Goal: Transaction & Acquisition: Book appointment/travel/reservation

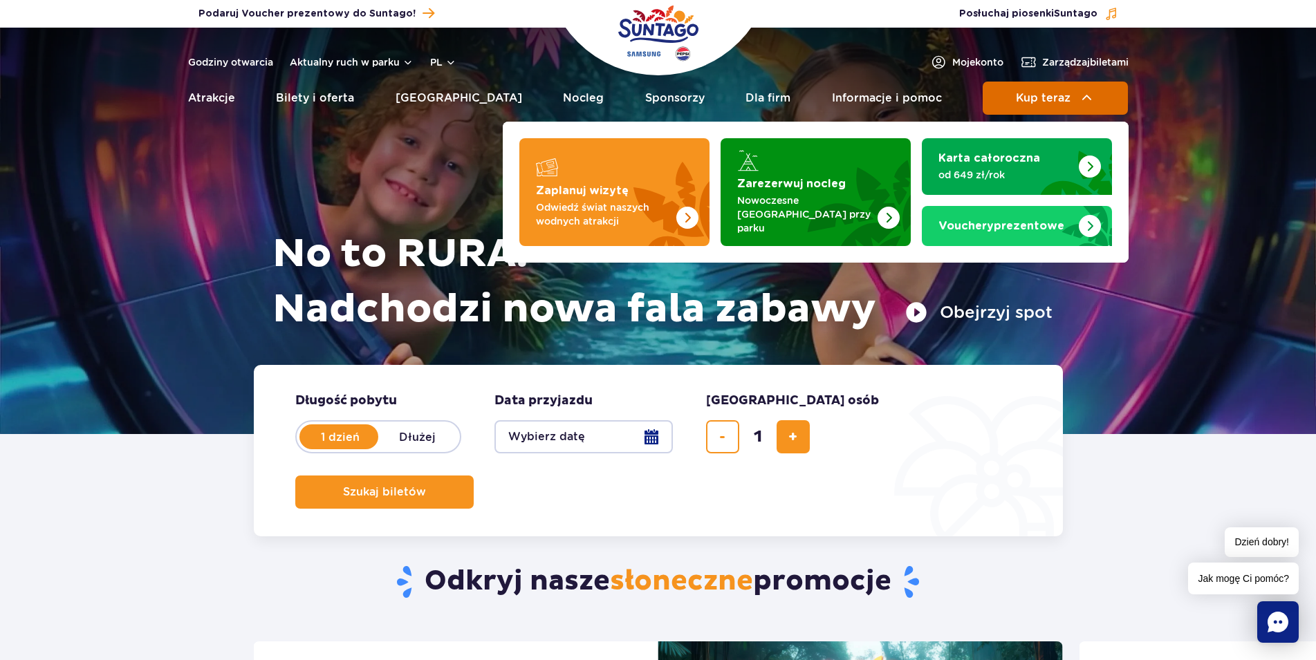
click at [1055, 93] on span "Kup teraz" at bounding box center [1043, 98] width 55 height 12
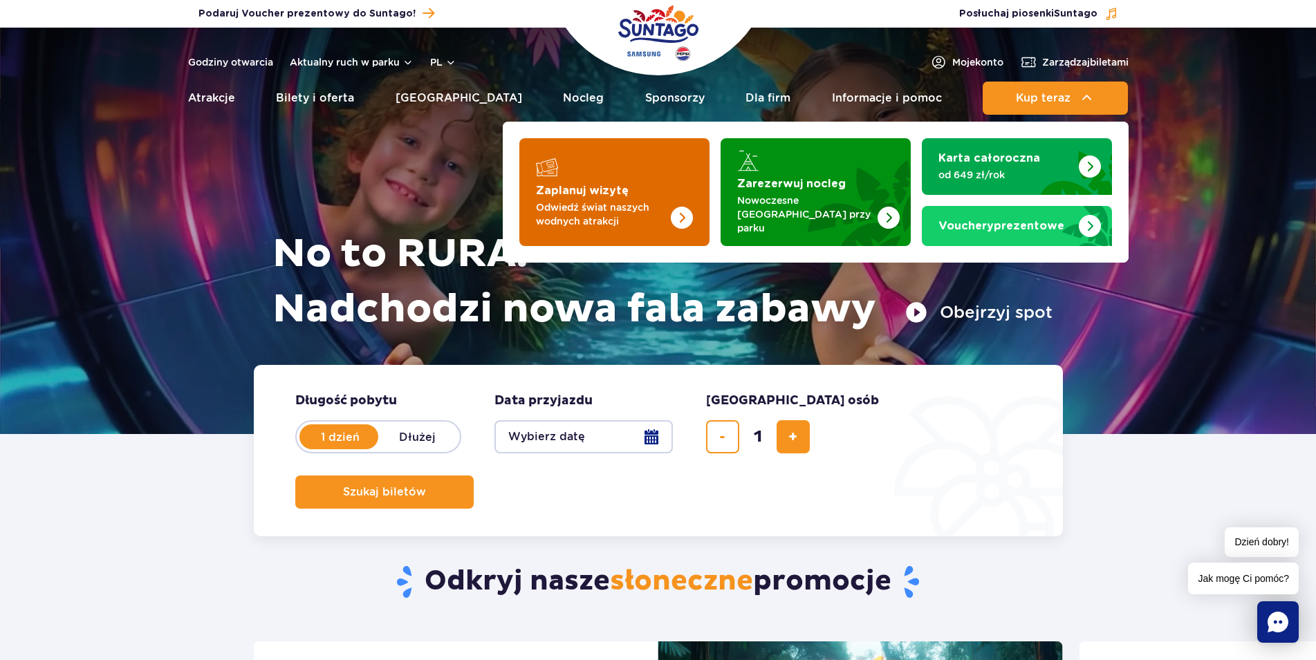
click at [676, 207] on img "Zaplanuj wizytę" at bounding box center [682, 218] width 22 height 22
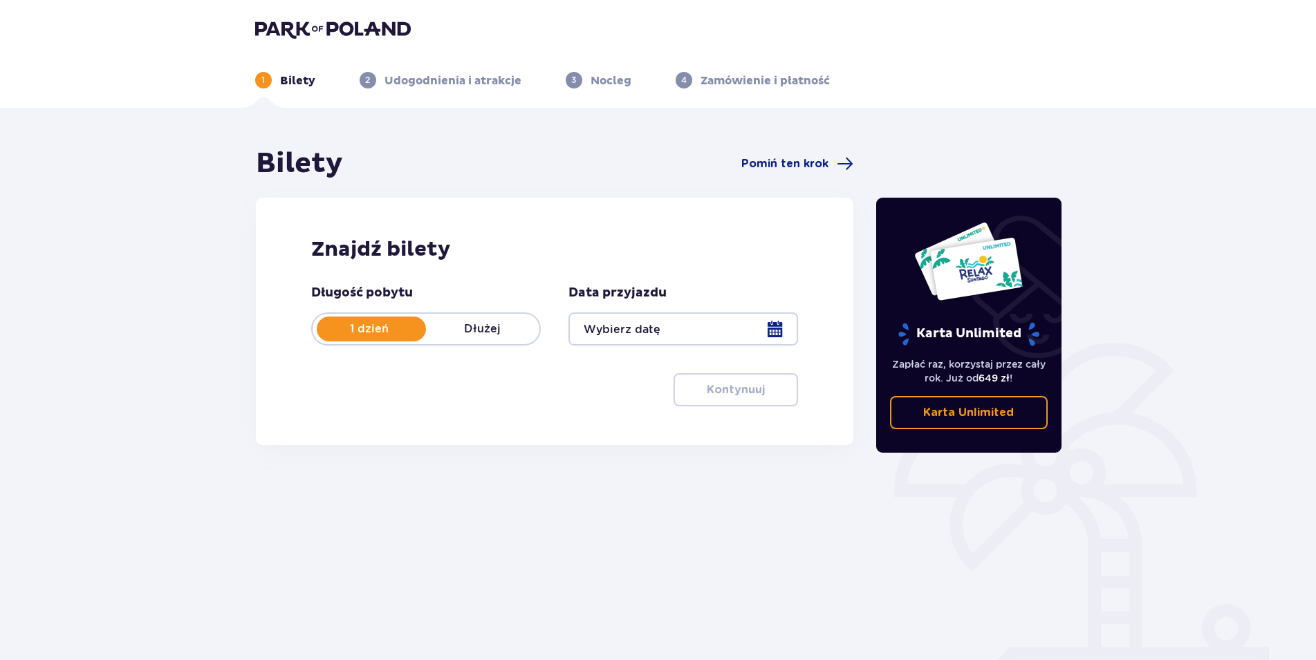
click at [773, 331] on div at bounding box center [683, 329] width 230 height 33
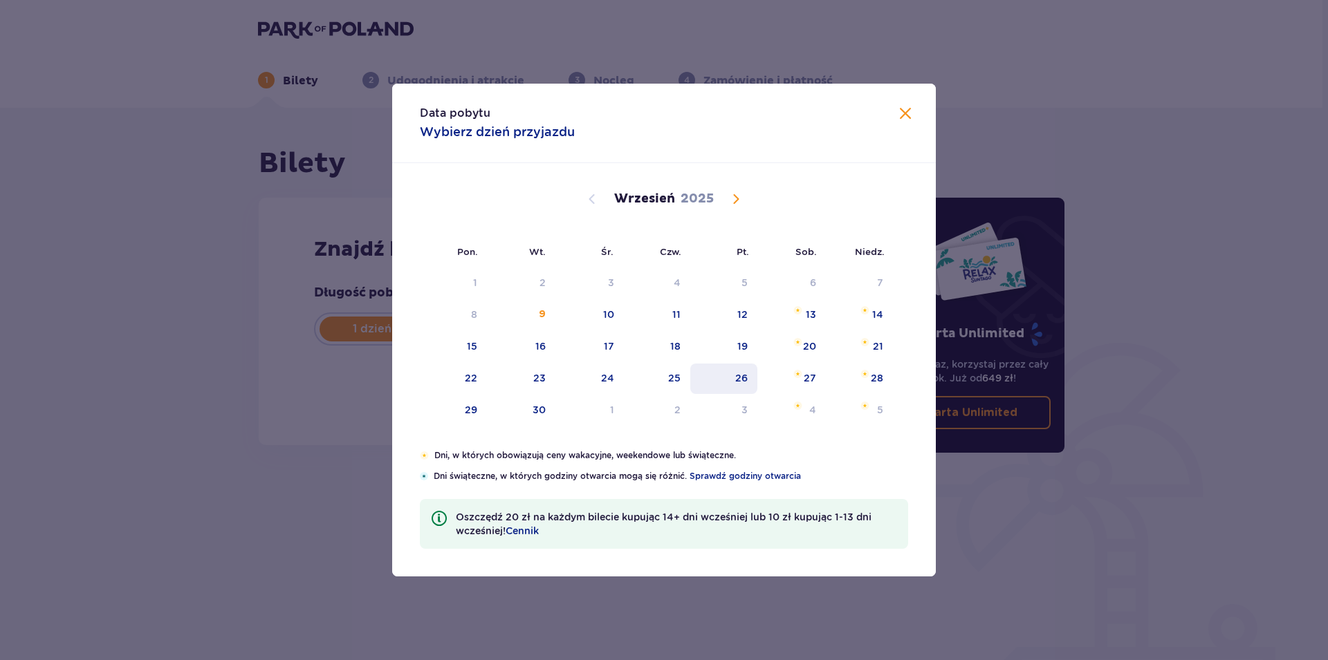
click at [736, 379] on div "26" at bounding box center [741, 378] width 12 height 14
type input "[DATE]"
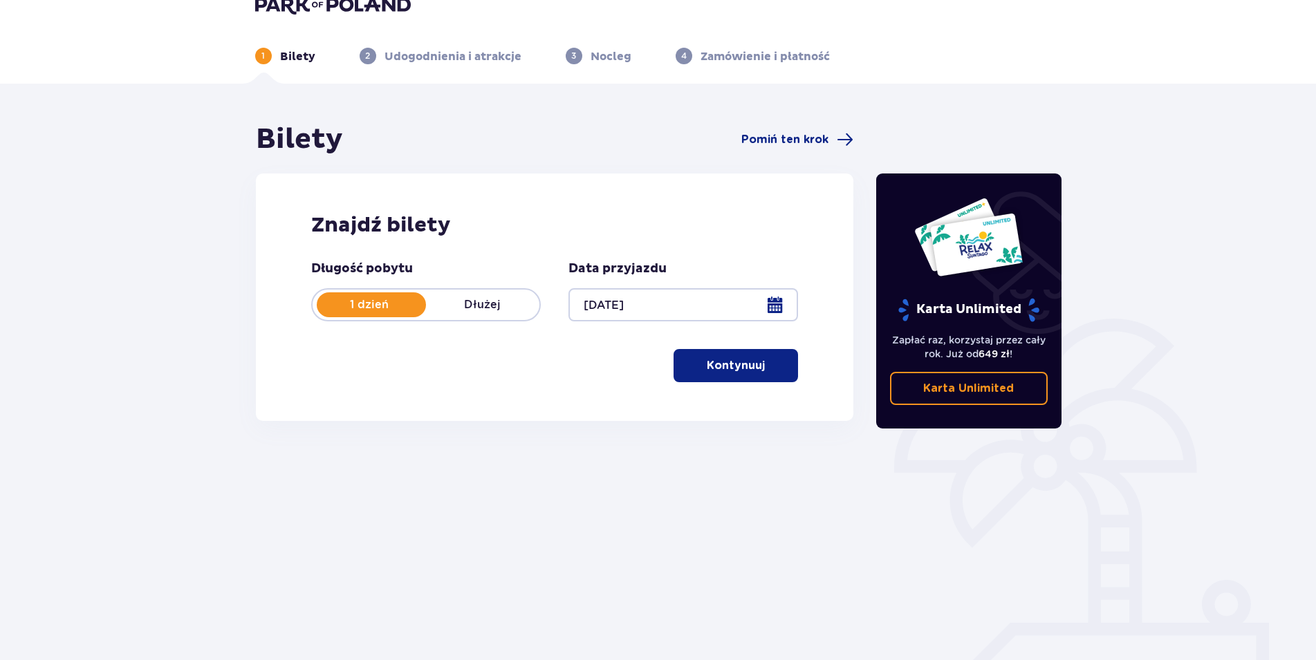
scroll to position [50, 0]
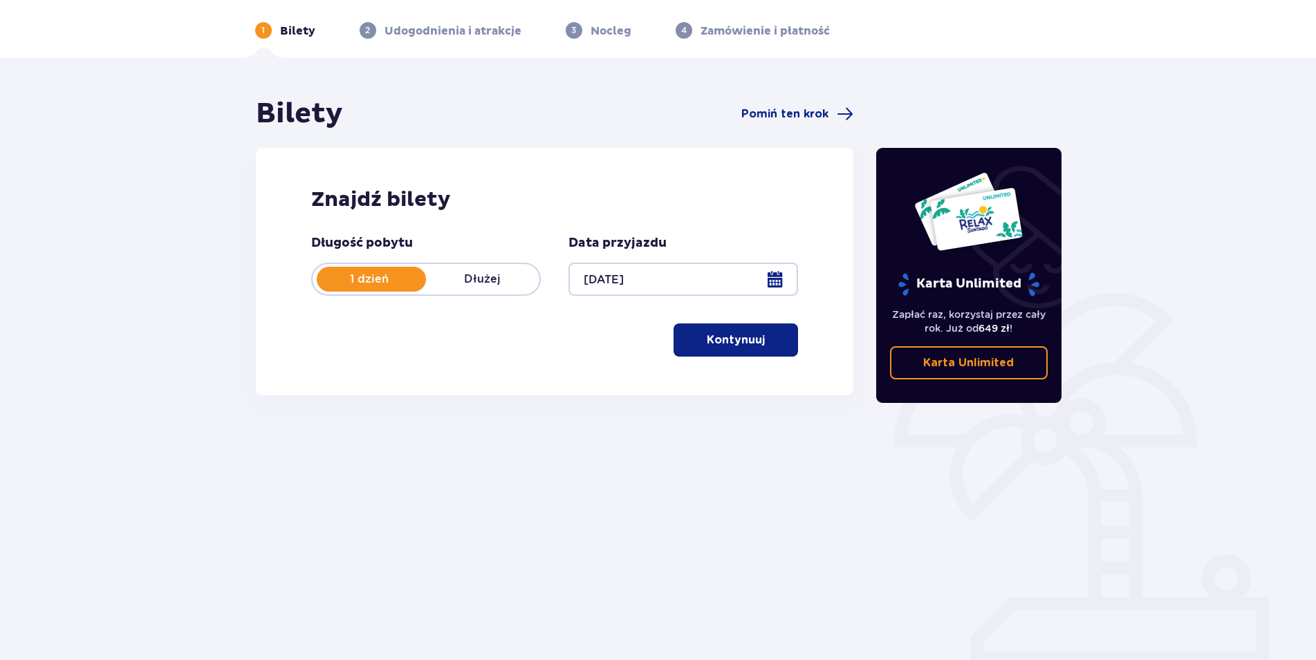
click at [714, 340] on p "Kontynuuj" at bounding box center [736, 340] width 58 height 15
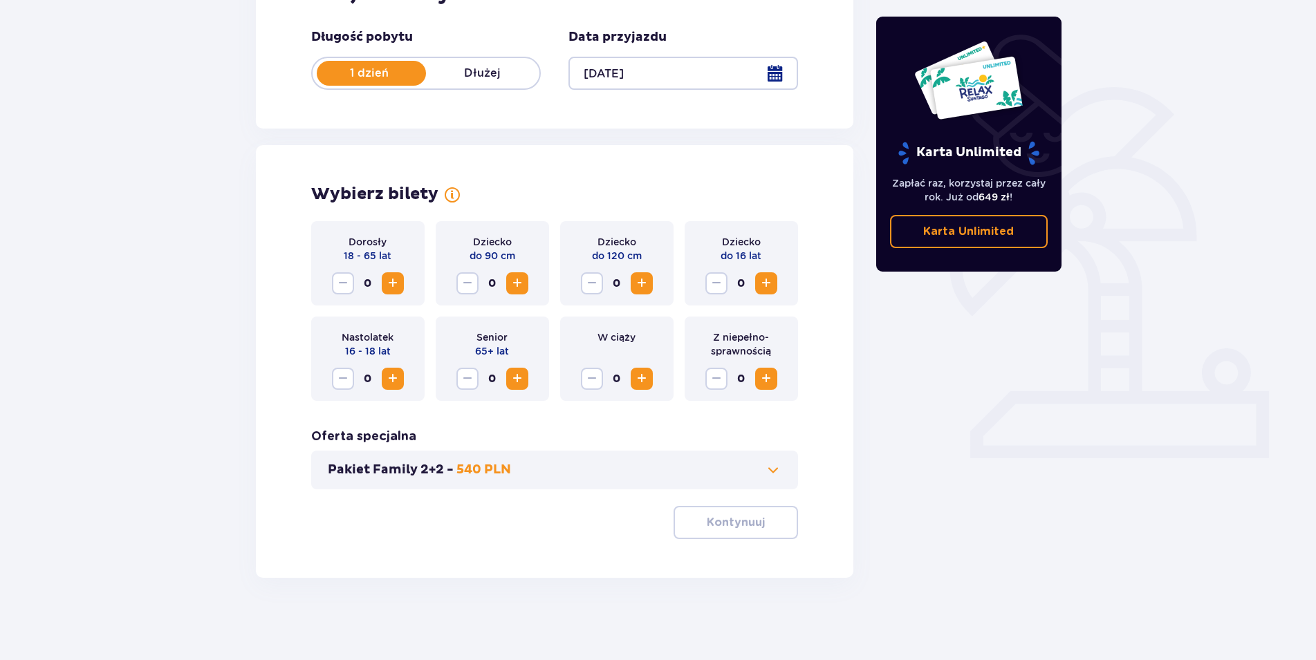
scroll to position [257, 0]
click at [391, 285] on span "Increase" at bounding box center [393, 283] width 17 height 17
click at [341, 289] on span "Decrease" at bounding box center [343, 283] width 17 height 17
click at [403, 284] on button "Increase" at bounding box center [393, 283] width 22 height 22
click at [391, 283] on span "Increase" at bounding box center [393, 283] width 17 height 17
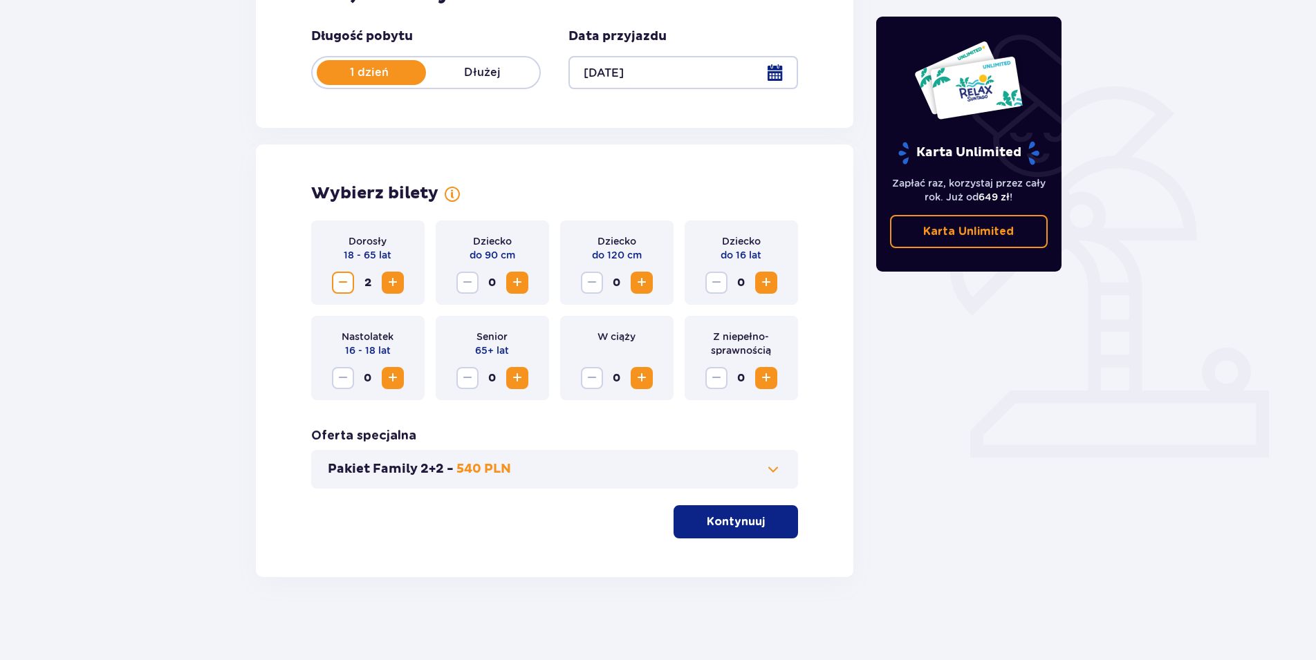
click at [391, 283] on span "Increase" at bounding box center [393, 283] width 17 height 17
click at [335, 291] on span "Decrease" at bounding box center [343, 283] width 17 height 17
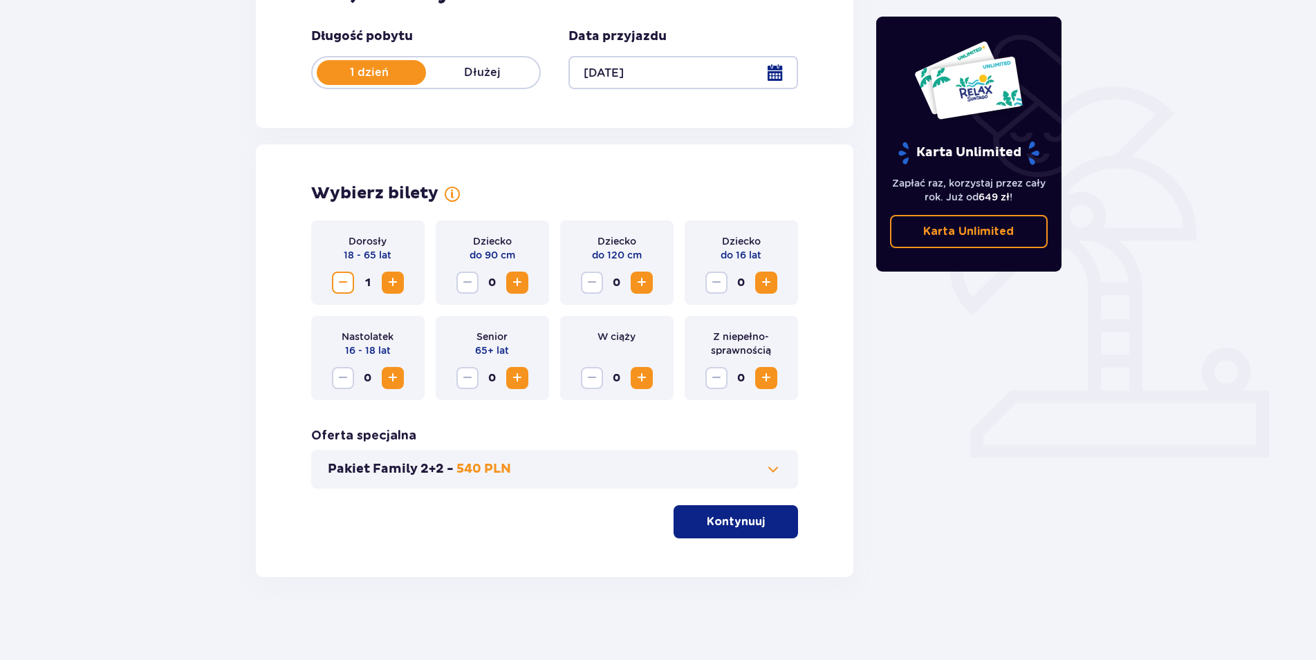
click at [335, 291] on span "Decrease" at bounding box center [343, 283] width 17 height 17
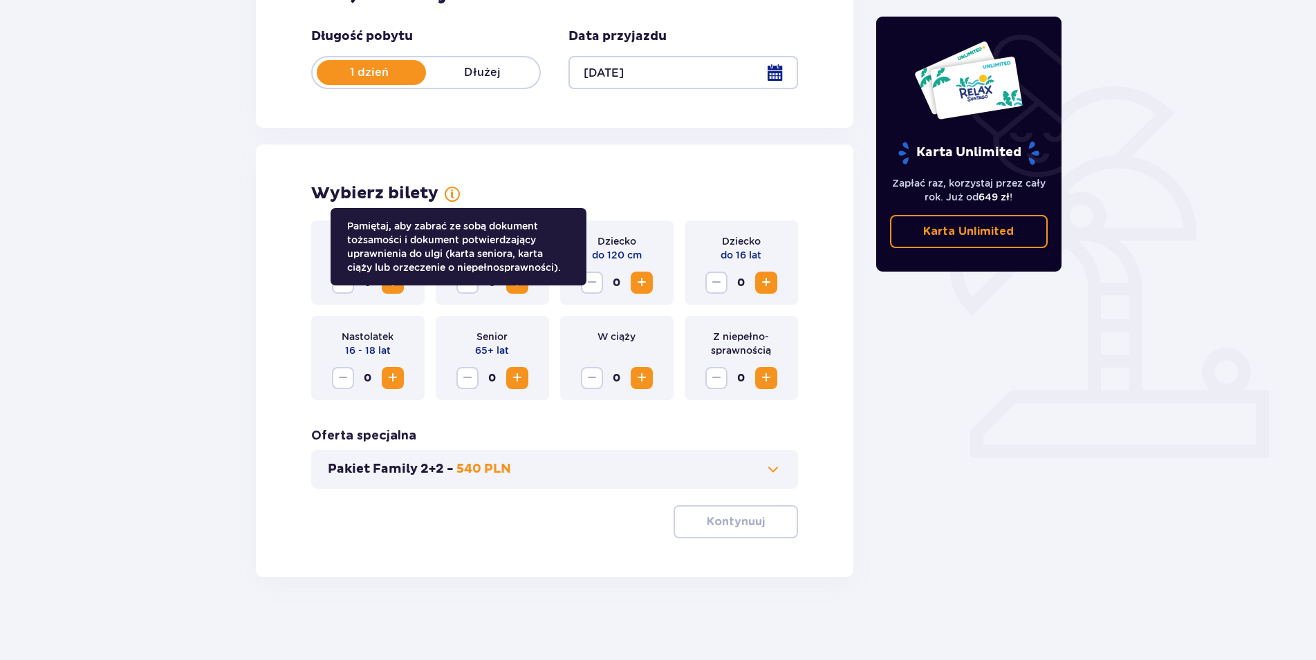
click at [449, 194] on span at bounding box center [452, 194] width 17 height 17
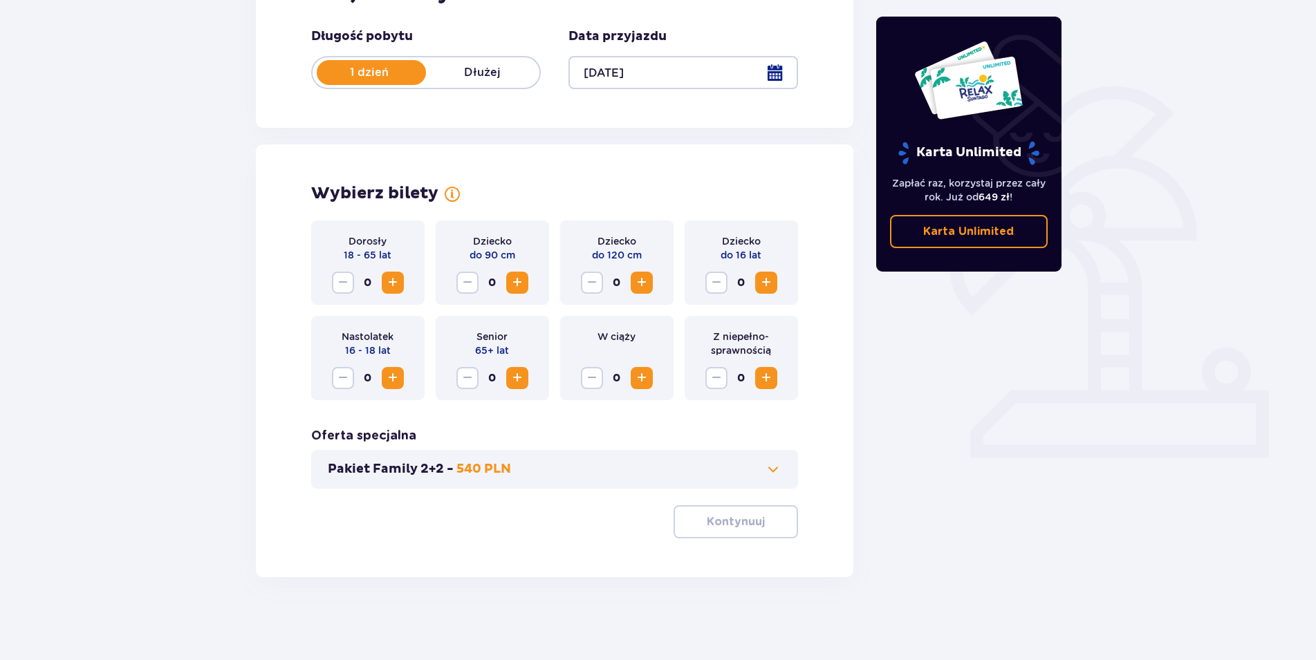
scroll to position [0, 0]
